Goal: Task Accomplishment & Management: Manage account settings

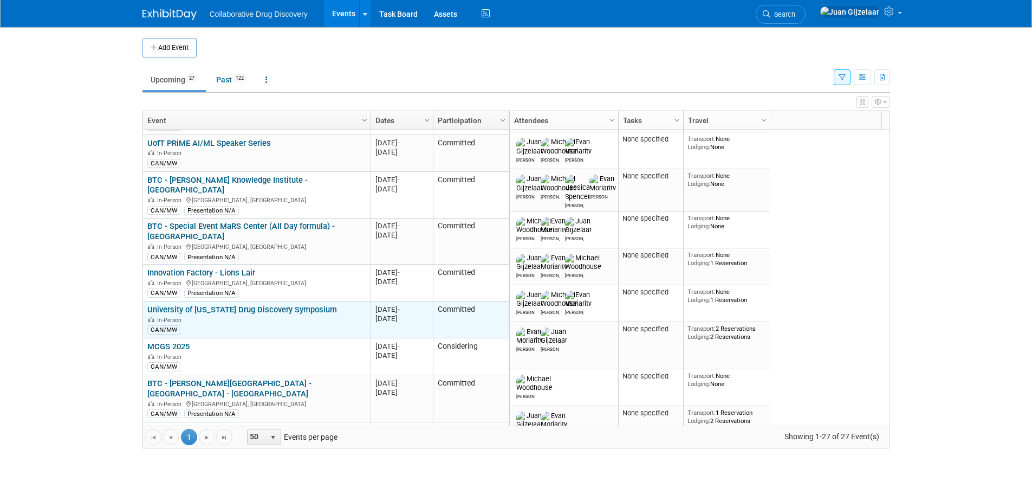
scroll to position [260, 0]
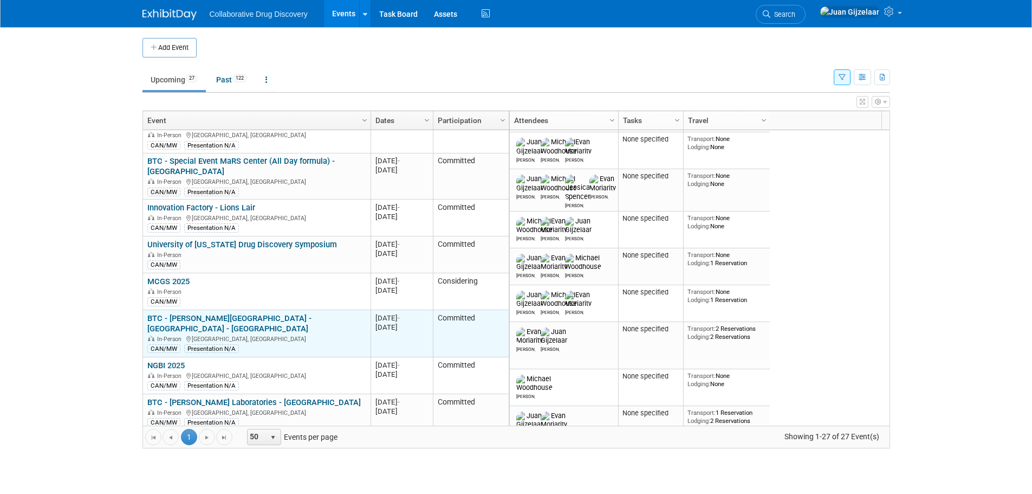
click at [268, 313] on link "BTC - [PERSON_NAME][GEOGRAPHIC_DATA] - [GEOGRAPHIC_DATA] - [GEOGRAPHIC_DATA]" at bounding box center [229, 323] width 164 height 20
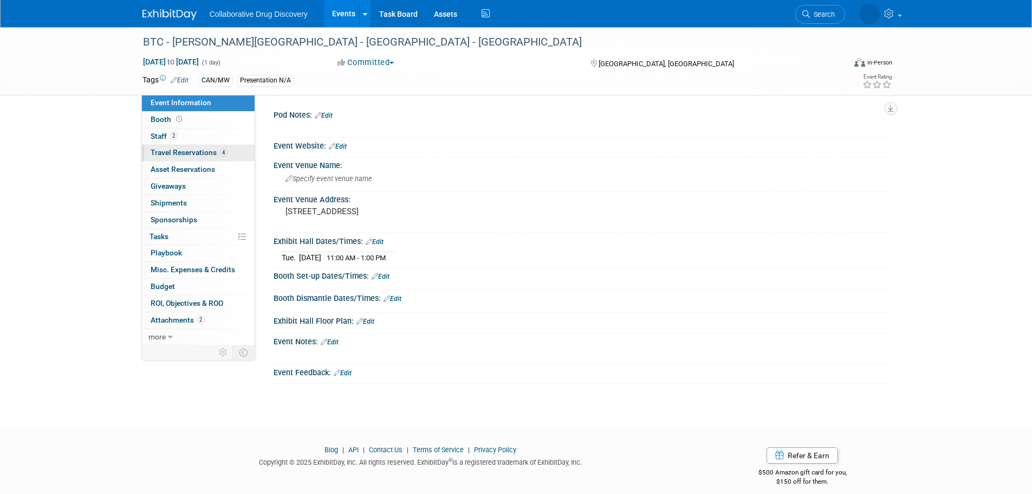
click at [192, 157] on link "4 Travel Reservations 4" at bounding box center [198, 153] width 113 height 16
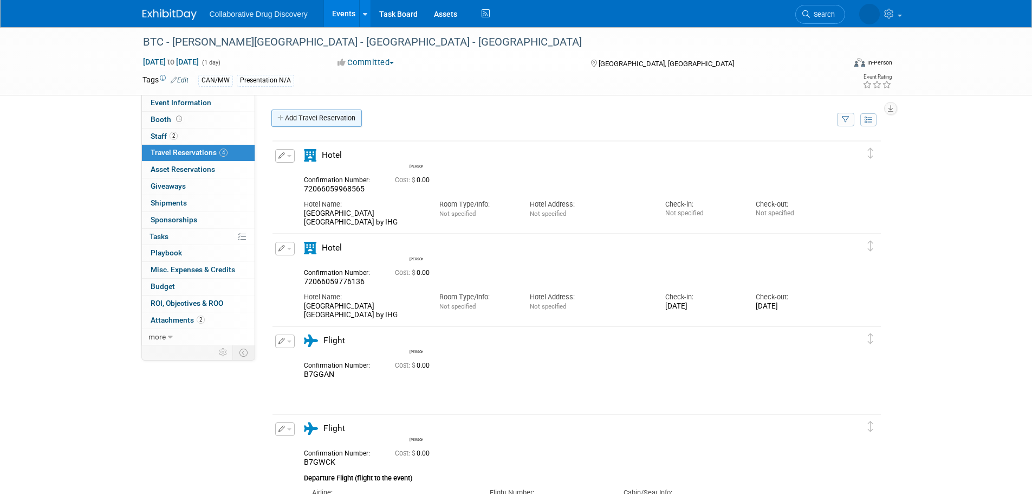
click at [310, 123] on link "Add Travel Reservation" at bounding box center [316, 117] width 90 height 17
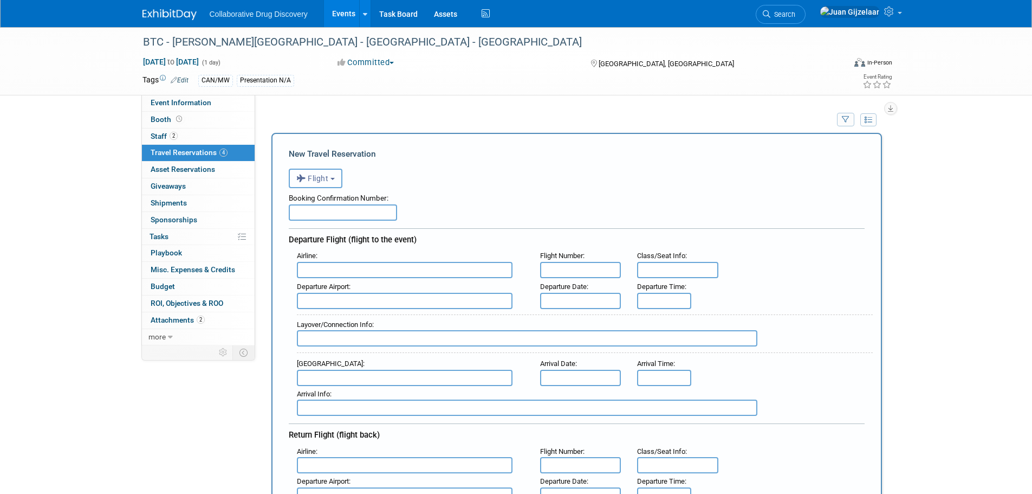
click at [336, 183] on button "Flight" at bounding box center [316, 178] width 54 height 20
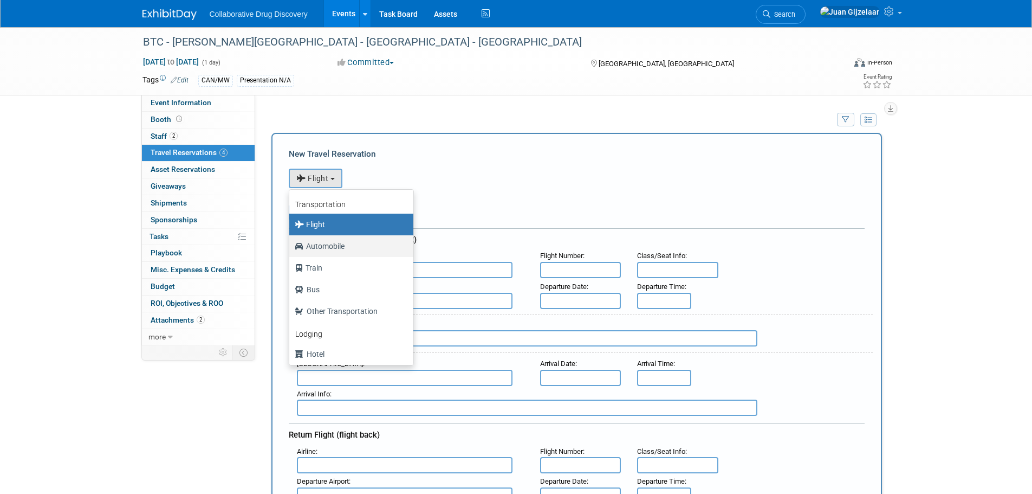
click at [345, 245] on label "Automobile" at bounding box center [349, 245] width 108 height 17
click at [291, 245] on input "Automobile" at bounding box center [287, 244] width 7 height 7
select select "4"
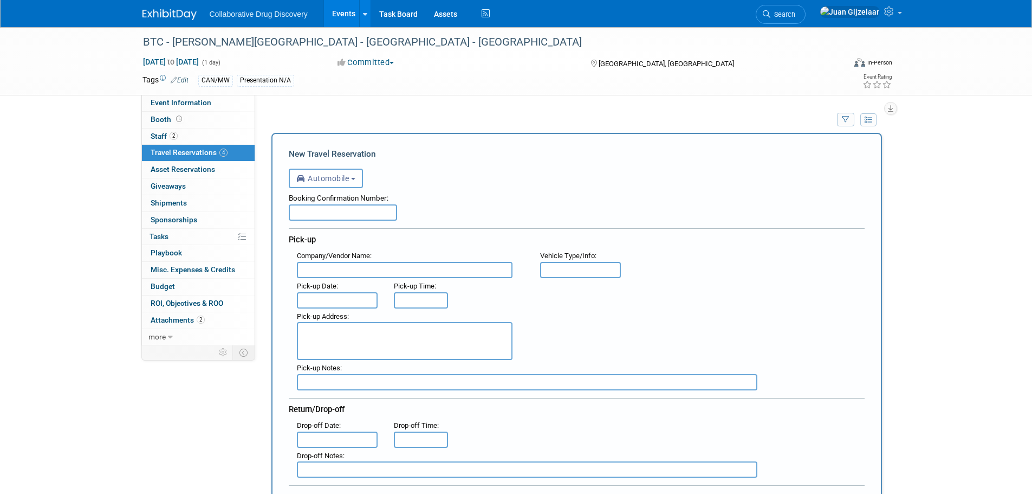
click at [334, 209] on input "text" at bounding box center [343, 212] width 108 height 16
paste input "1792834426"
type input "1792834426"
click at [343, 271] on input "text" at bounding box center [405, 270] width 216 height 16
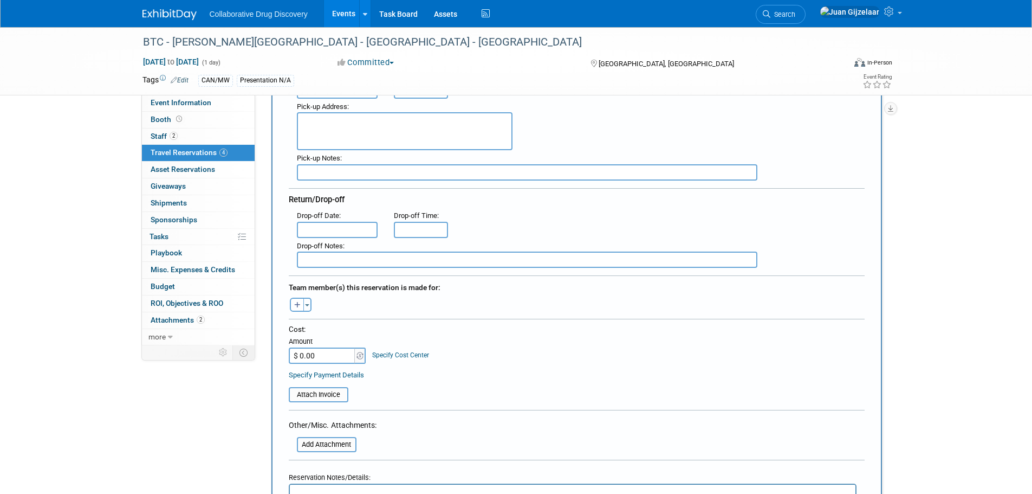
scroll to position [217, 0]
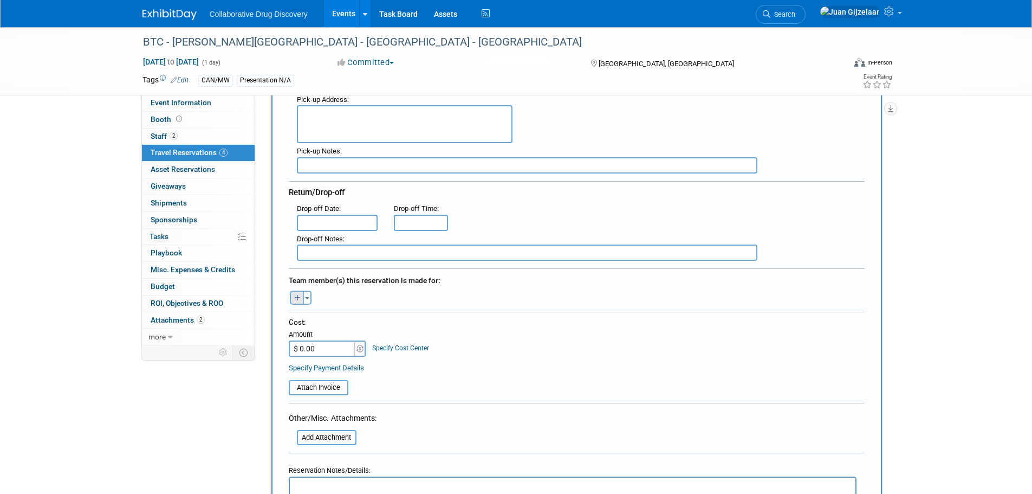
type input "Enterprise Car Rental"
click at [297, 300] on icon "button" at bounding box center [297, 298] width 7 height 7
select select
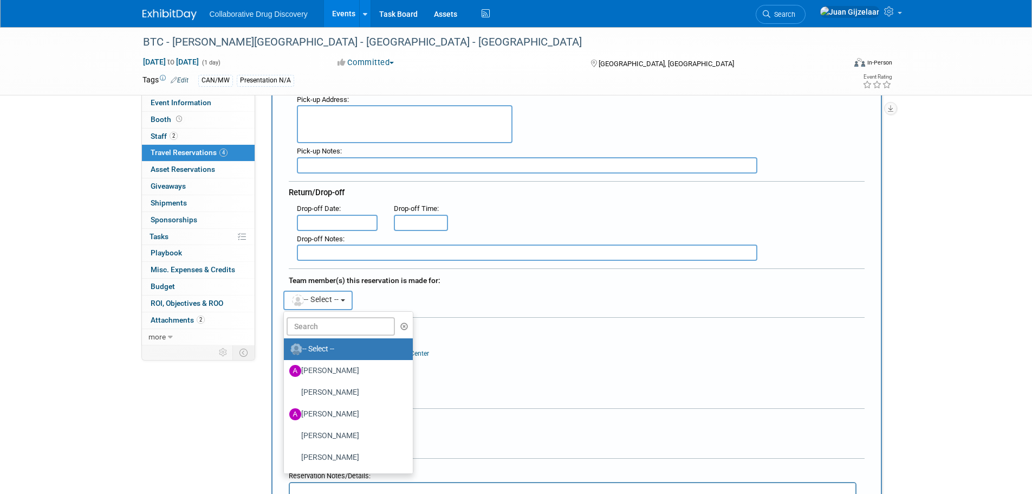
click at [338, 303] on span "-- Select --" at bounding box center [315, 299] width 48 height 9
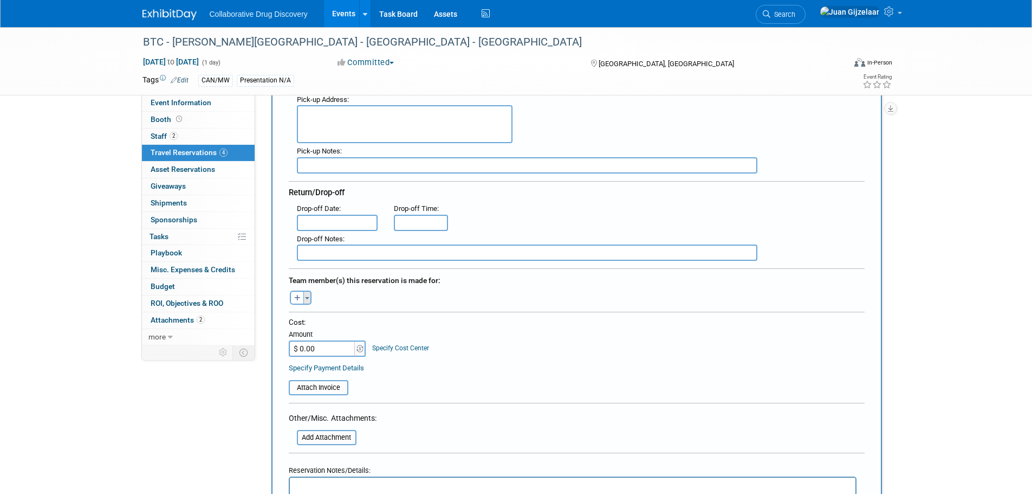
click at [309, 300] on button "Toggle Dropdown" at bounding box center [307, 297] width 8 height 14
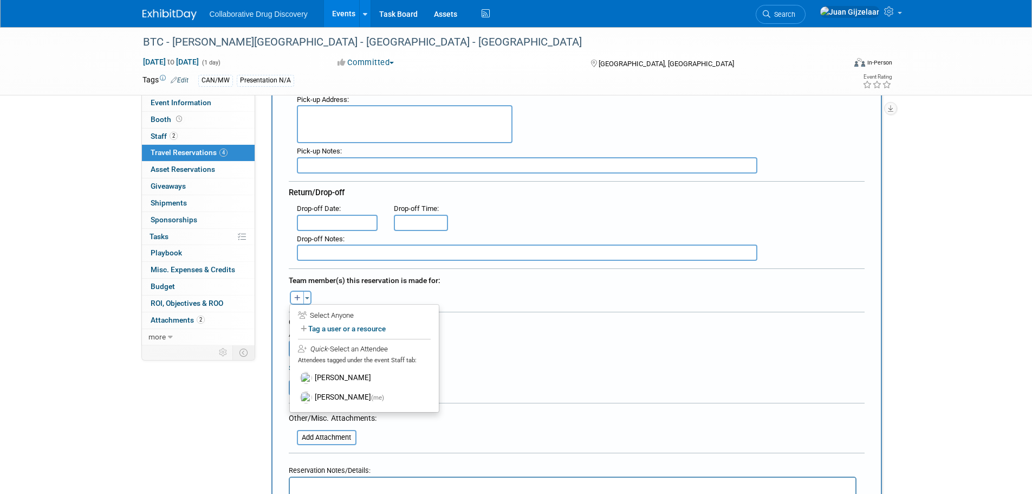
drag, startPoint x: 323, startPoint y: 374, endPoint x: 326, endPoint y: 359, distance: 15.4
click at [323, 373] on label "Evan Moriarity" at bounding box center [364, 378] width 134 height 20
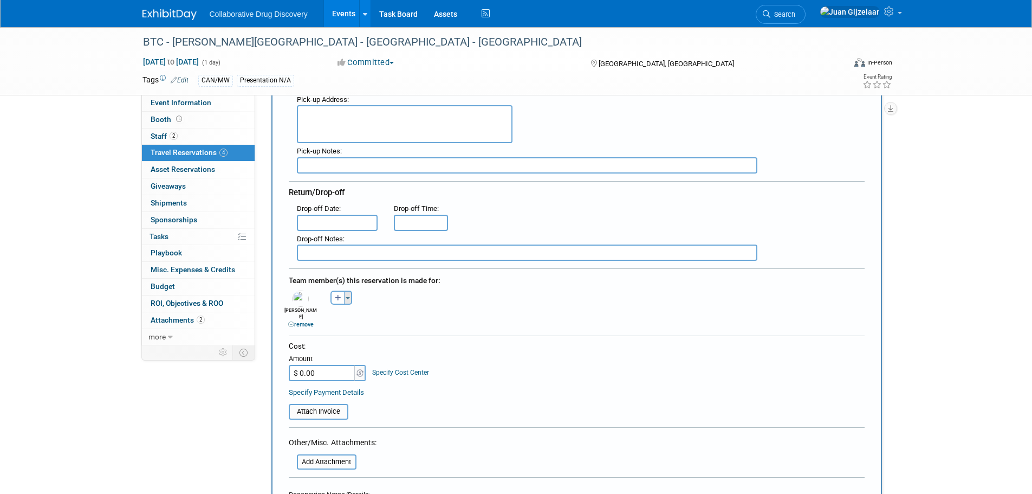
click at [351, 299] on button "Toggle Dropdown" at bounding box center [348, 297] width 8 height 14
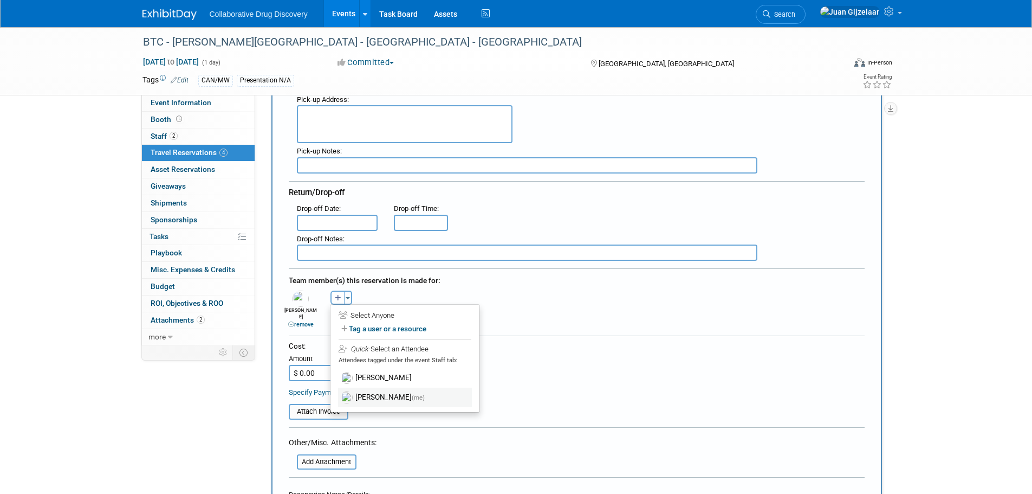
click at [377, 396] on label "Juan Gijzelaar (me)" at bounding box center [405, 397] width 134 height 20
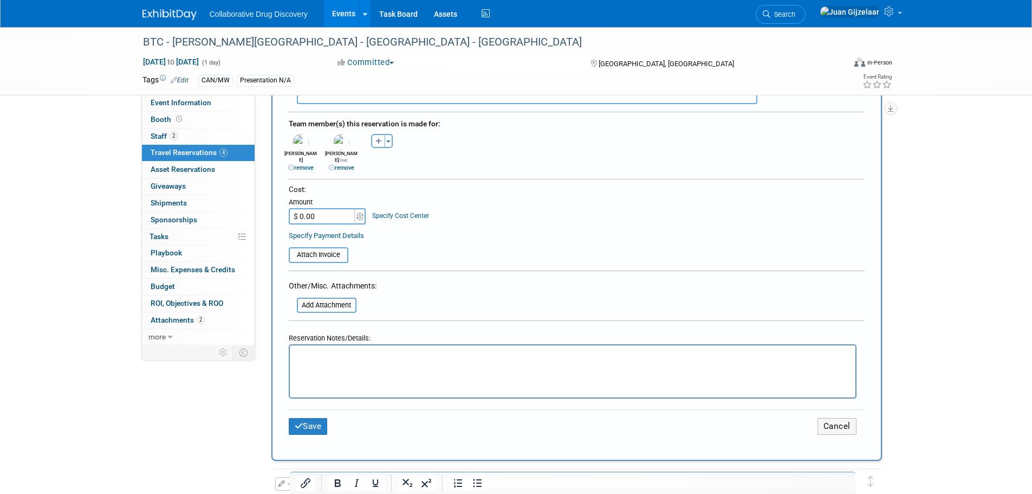
scroll to position [379, 0]
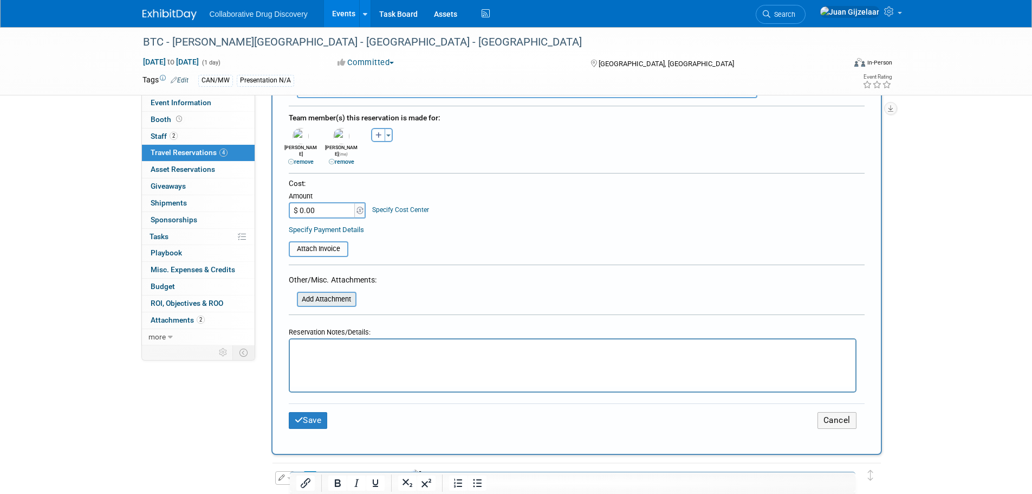
click at [333, 294] on input "file" at bounding box center [290, 299] width 129 height 13
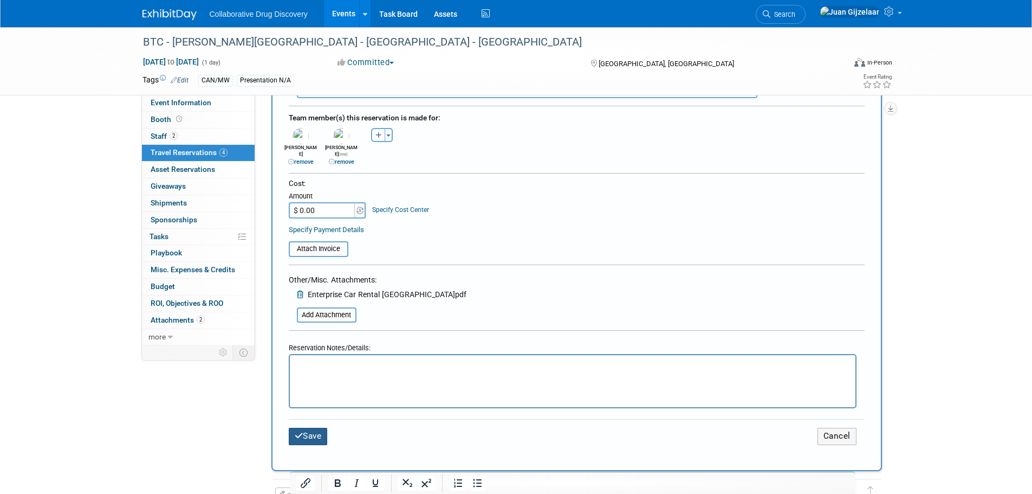
click at [318, 430] on button "Save" at bounding box center [308, 435] width 39 height 17
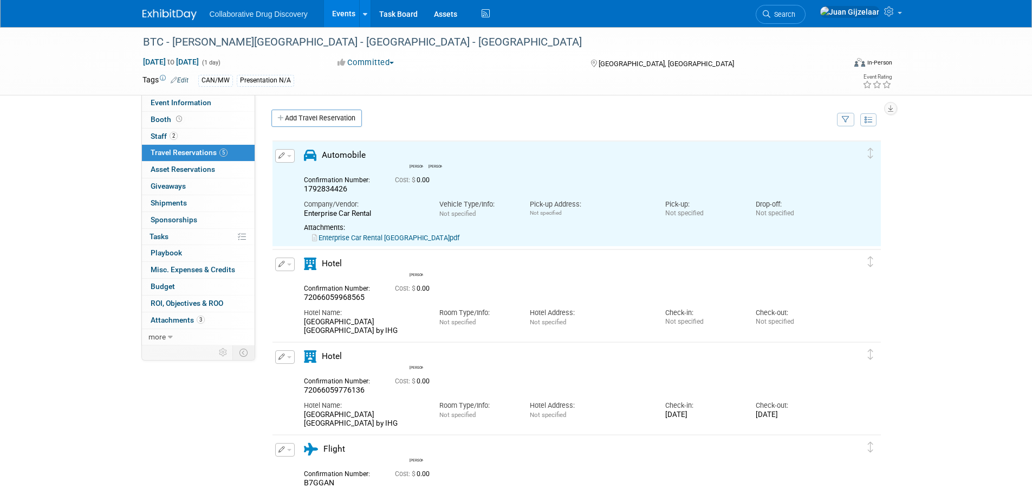
scroll to position [0, 0]
